Goal: Find specific page/section: Find specific page/section

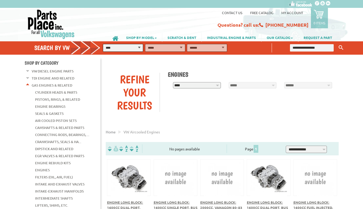
select select "*********"
select select
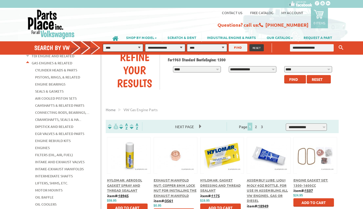
scroll to position [62, 0]
